Goal: Information Seeking & Learning: Learn about a topic

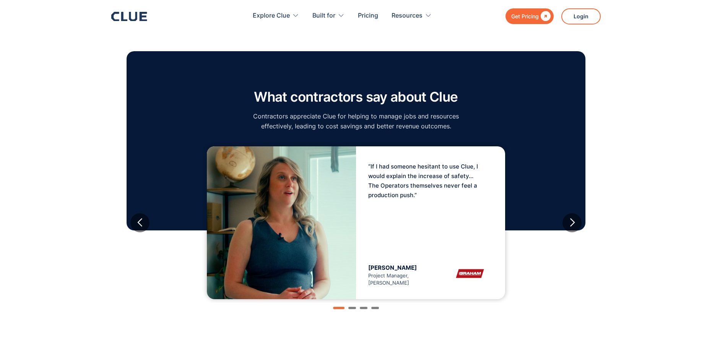
scroll to position [1224, 0]
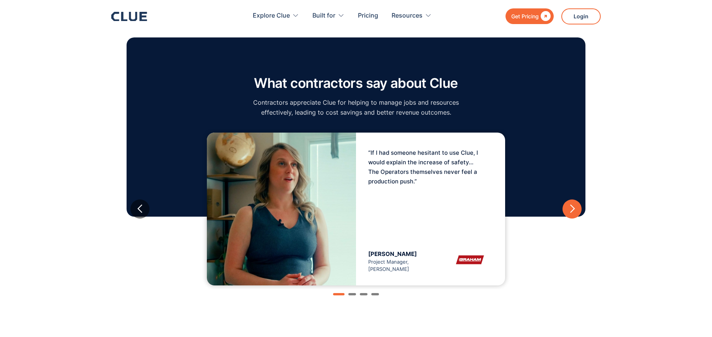
click at [574, 204] on div "next slide" at bounding box center [573, 209] width 10 height 10
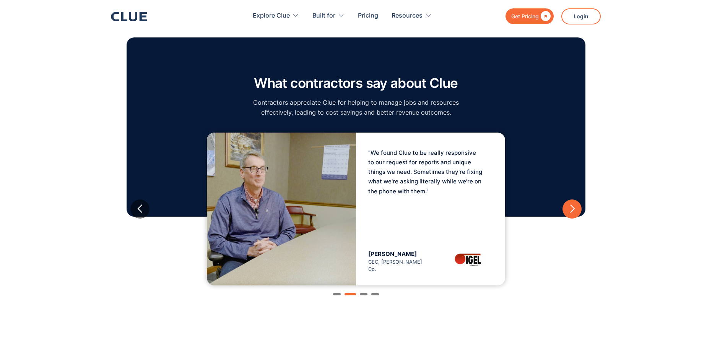
click at [574, 204] on div "next slide" at bounding box center [573, 209] width 10 height 10
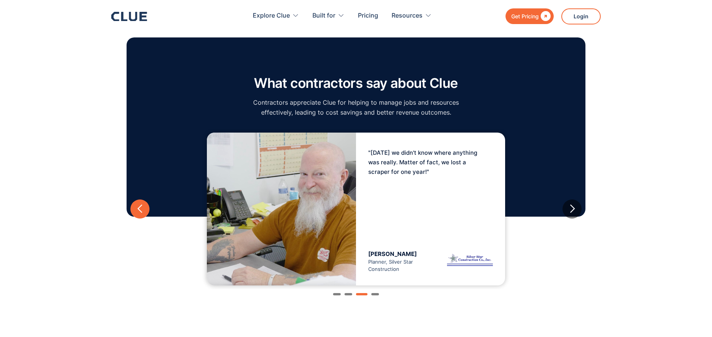
click at [140, 204] on div "previous slide" at bounding box center [140, 209] width 10 height 10
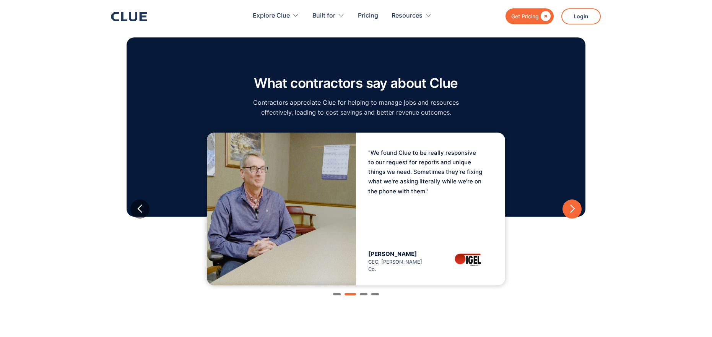
click at [572, 204] on div "next slide" at bounding box center [573, 209] width 10 height 10
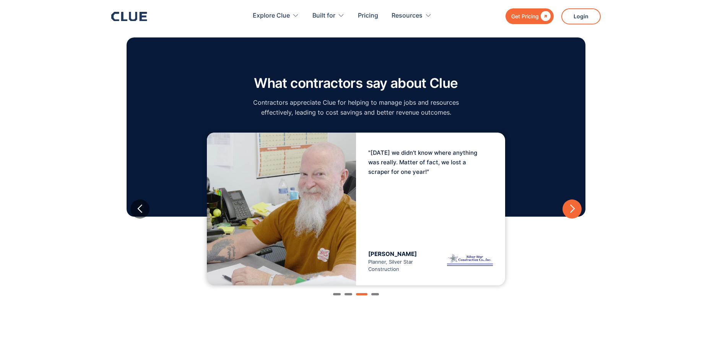
click at [572, 204] on div "next slide" at bounding box center [573, 209] width 10 height 10
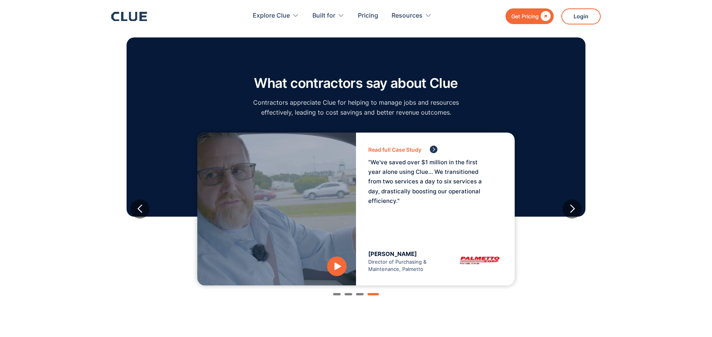
click at [431, 146] on img "4 of 4" at bounding box center [434, 150] width 8 height 8
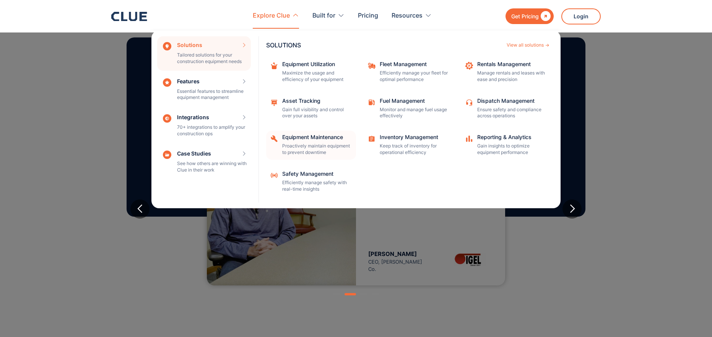
click at [303, 141] on div "Equipment Maintenance Proactively maintain equipment to prevent downtime" at bounding box center [316, 145] width 69 height 21
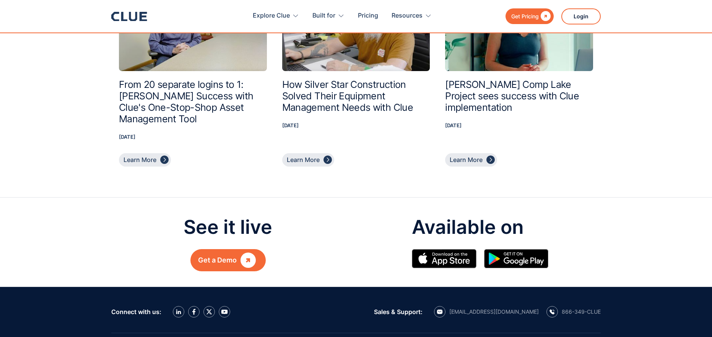
scroll to position [2218, 0]
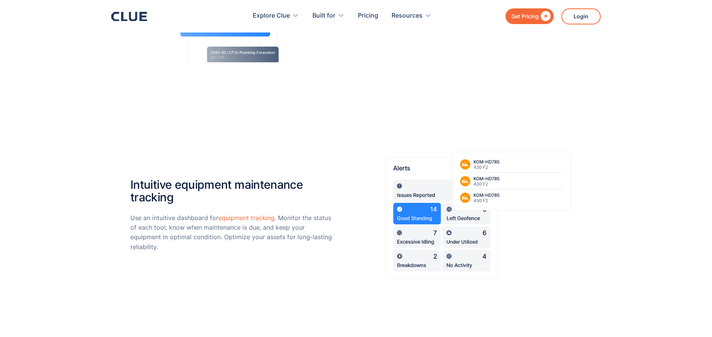
scroll to position [1453, 0]
